Goal: Task Accomplishment & Management: Complete application form

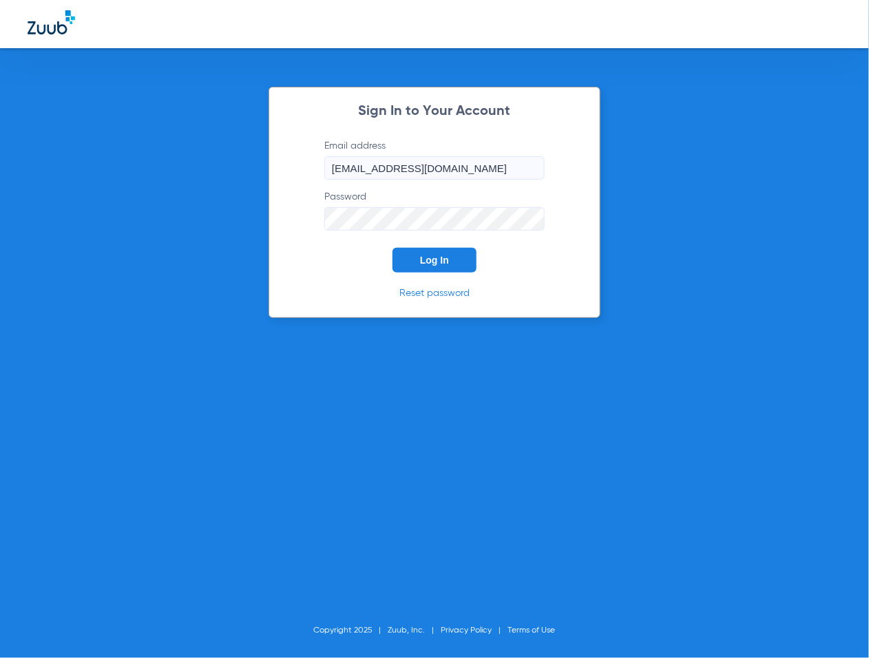
click at [451, 253] on button "Log In" at bounding box center [435, 260] width 84 height 25
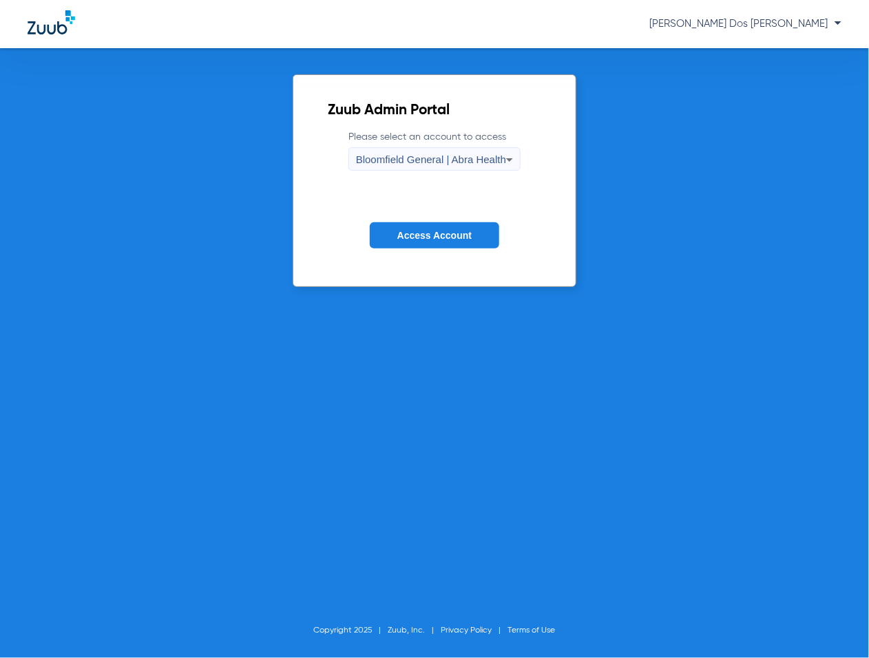
click at [421, 240] on span "Access Account" at bounding box center [434, 235] width 74 height 11
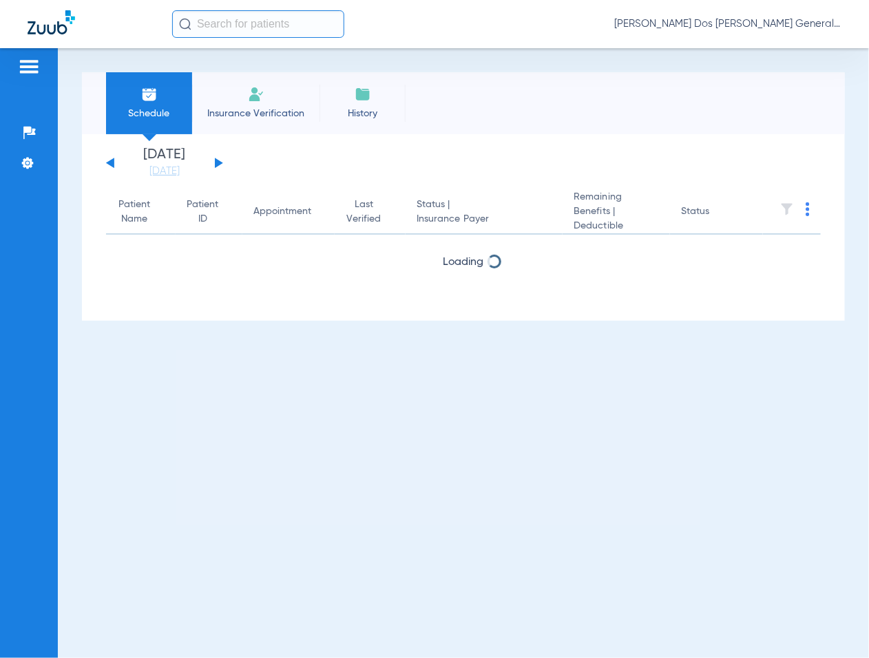
click at [234, 115] on span "Insurance Verification" at bounding box center [255, 114] width 107 height 14
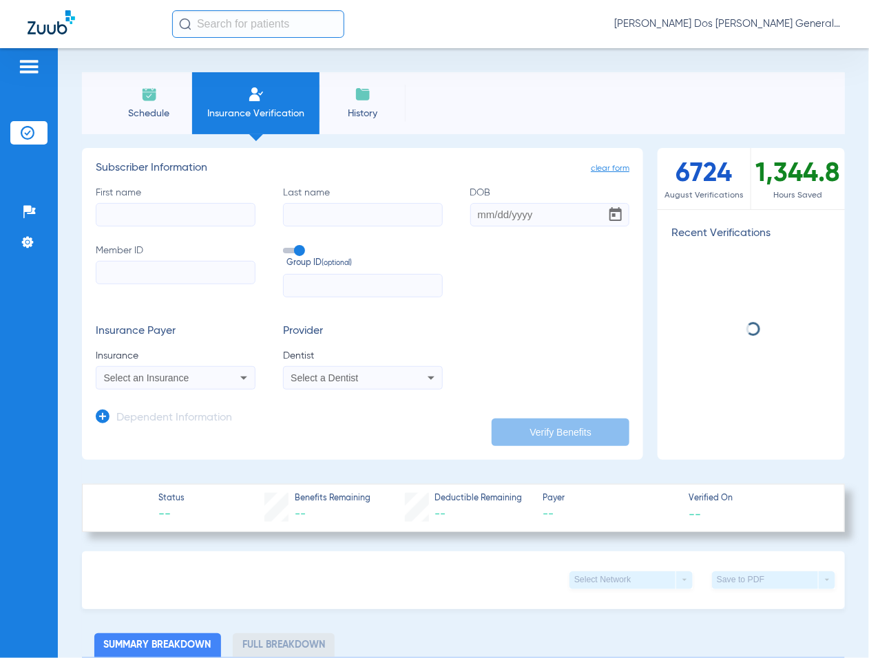
click at [164, 273] on input "Member ID" at bounding box center [176, 272] width 160 height 23
paste input "U92029885"
type input "U92029885"
click at [163, 207] on input "First name" at bounding box center [176, 214] width 160 height 23
type input "M"
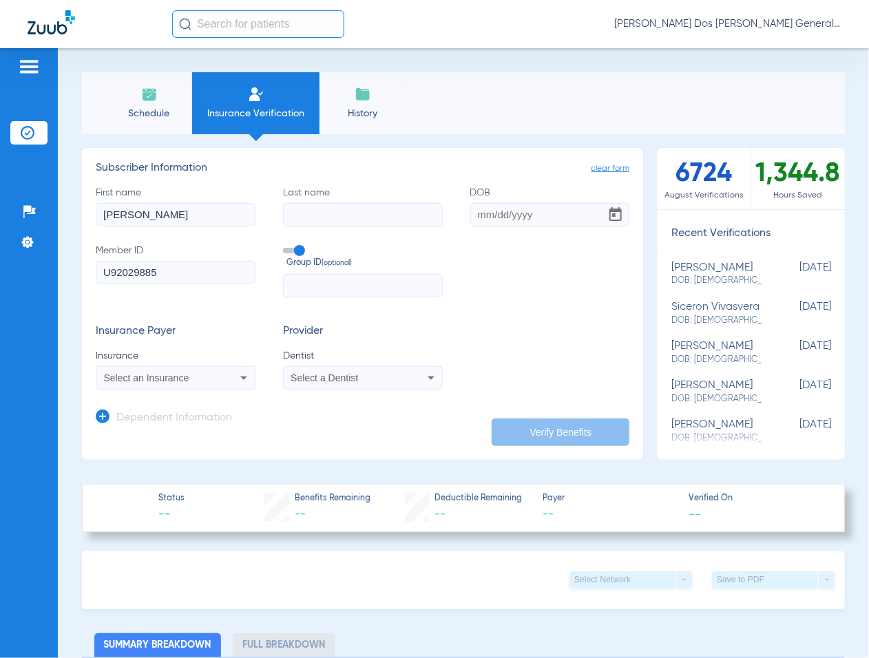
type input "[PERSON_NAME]"
type input "[DATE]"
click at [193, 384] on div "Select an Insurance" at bounding box center [175, 378] width 158 height 17
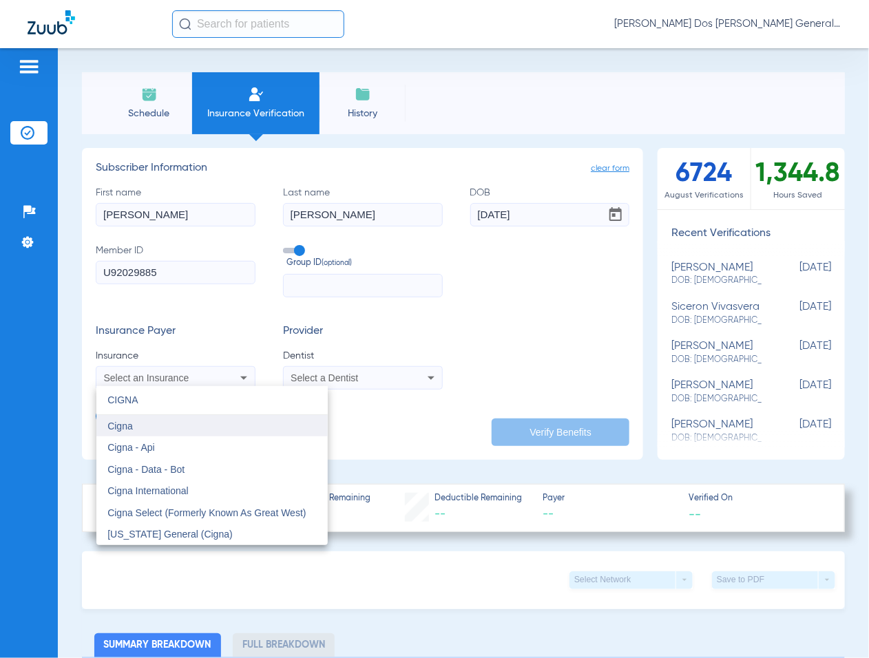
type input "CIGNA"
click at [208, 422] on mat-option "Cigna" at bounding box center [211, 426] width 231 height 22
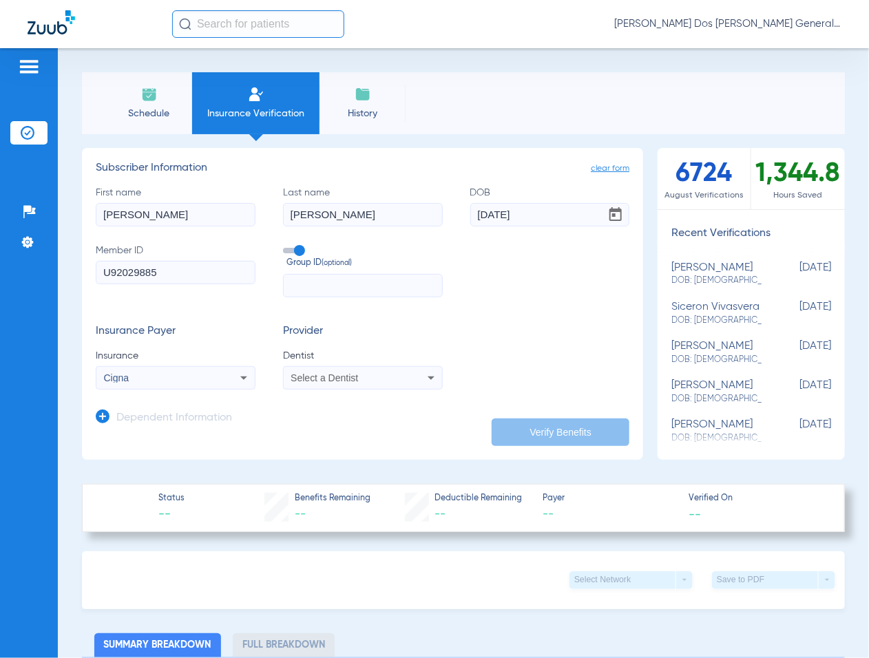
drag, startPoint x: 435, startPoint y: 332, endPoint x: 428, endPoint y: 342, distance: 12.4
click at [428, 342] on div "Provider Dentist Select a Dentist" at bounding box center [363, 357] width 160 height 65
click at [386, 388] on mat-select "Select a Dentist" at bounding box center [363, 377] width 160 height 23
click at [395, 379] on div "Select a Dentist" at bounding box center [348, 378] width 115 height 10
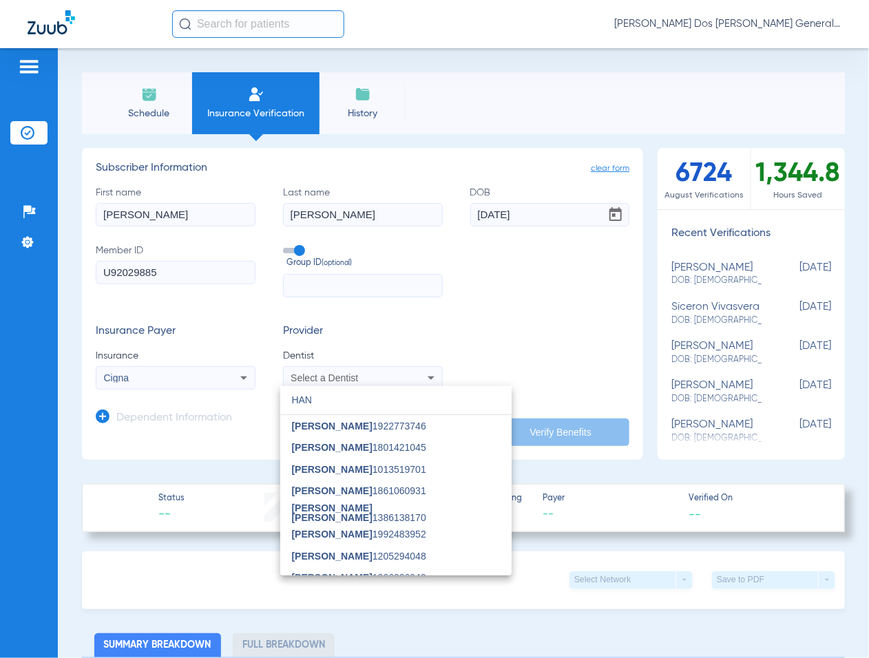
type input "HAN"
click at [362, 424] on span "[PERSON_NAME] 1922773746" at bounding box center [358, 427] width 134 height 10
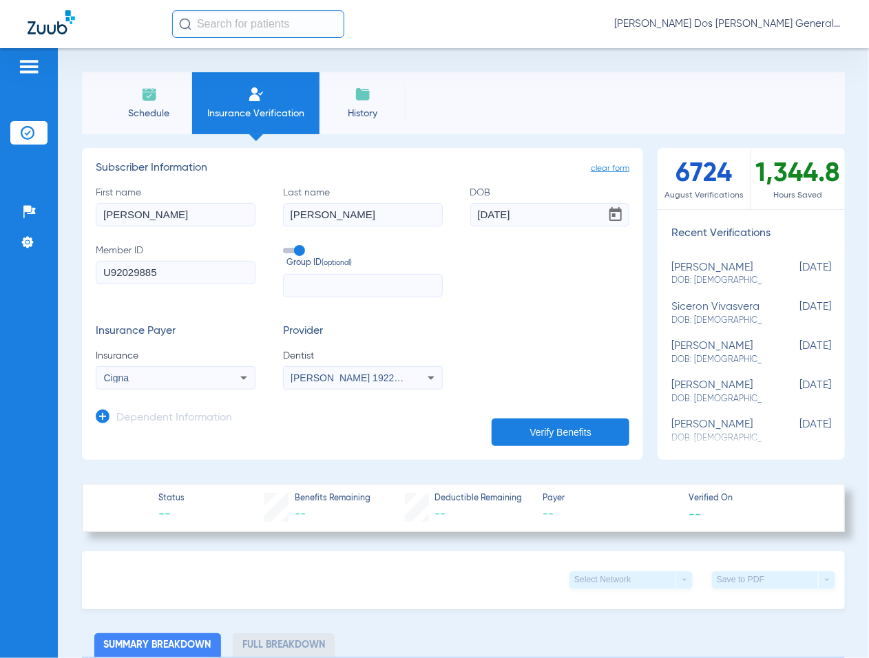
drag, startPoint x: 490, startPoint y: 426, endPoint x: 501, endPoint y: 428, distance: 11.2
click at [501, 428] on button "Verify Benefits" at bounding box center [561, 433] width 138 height 28
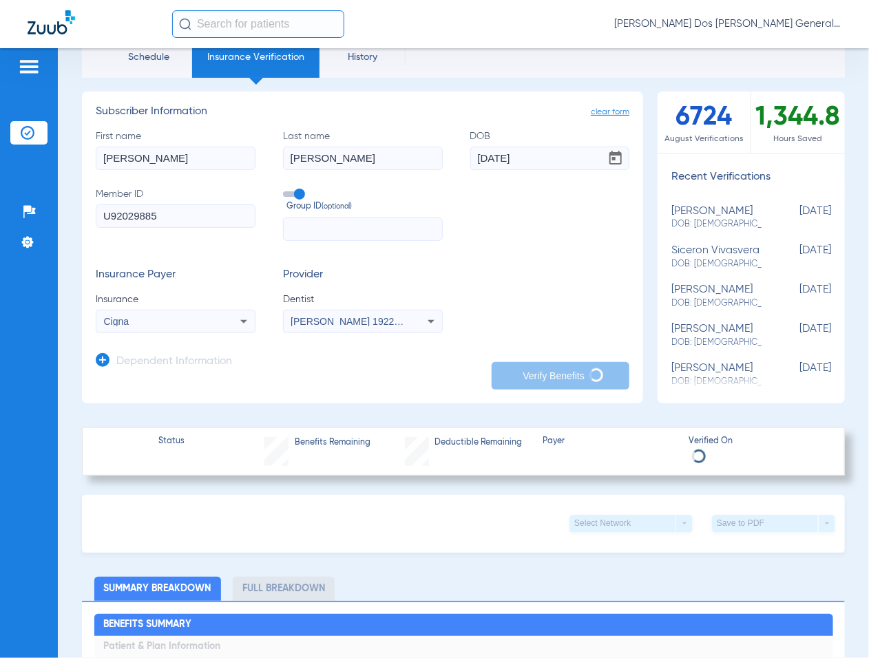
scroll to position [86, 0]
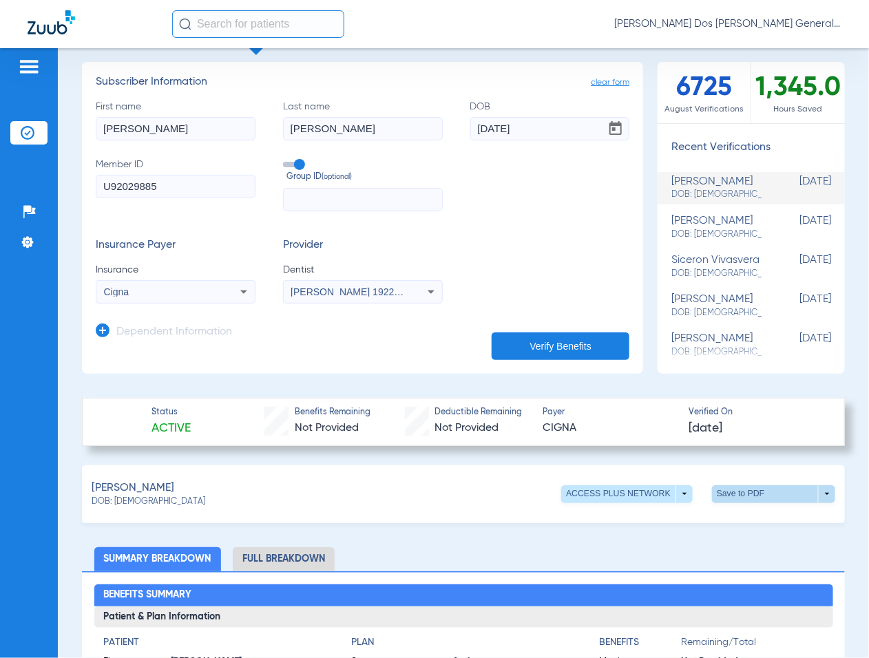
click at [732, 497] on span at bounding box center [773, 495] width 123 height 18
click at [656, 521] on span "Save to PDF" at bounding box center [658, 519] width 54 height 10
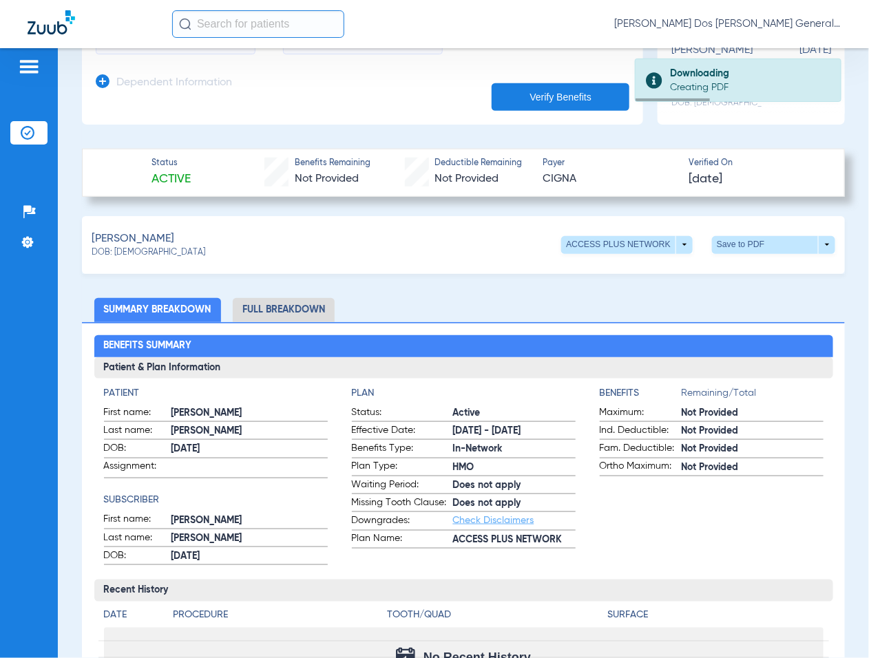
scroll to position [344, 0]
